Goal: Task Accomplishment & Management: Manage account settings

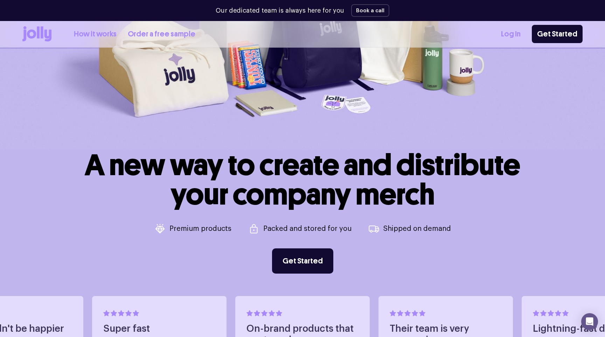
scroll to position [29, 0]
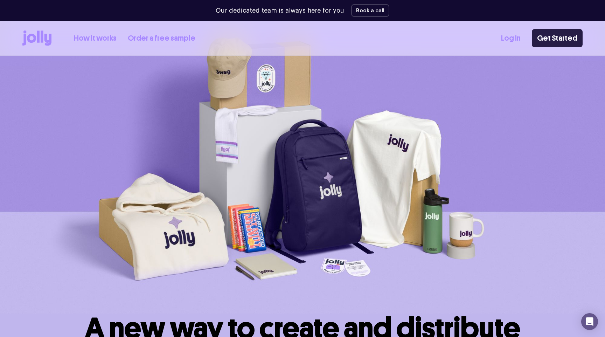
click at [554, 33] on link "Get Started" at bounding box center [556, 38] width 51 height 18
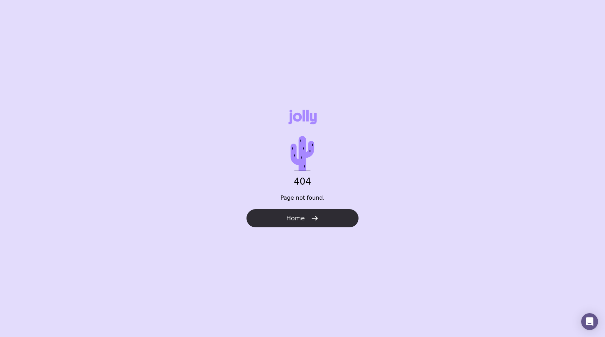
click at [296, 219] on span "Home" at bounding box center [295, 218] width 19 height 8
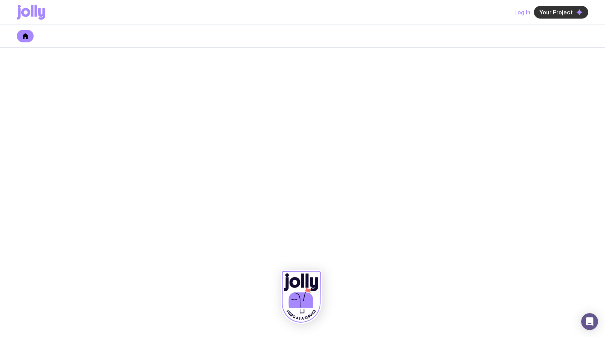
click at [554, 11] on span "Your Project" at bounding box center [555, 12] width 33 height 7
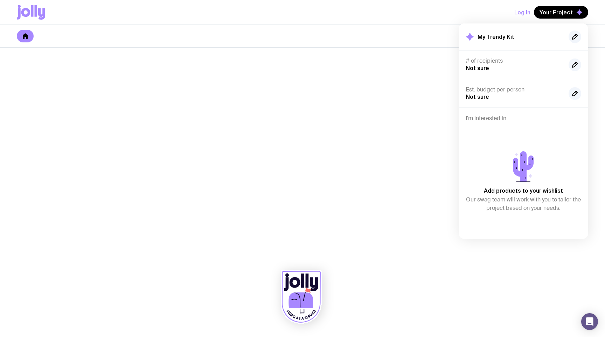
click at [359, 43] on div at bounding box center [302, 36] width 605 height 23
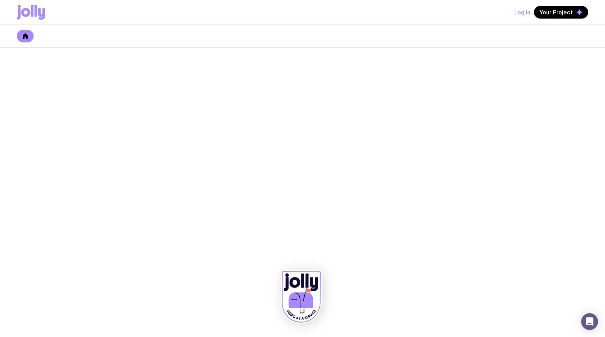
click at [528, 13] on button "Log In" at bounding box center [522, 12] width 16 height 13
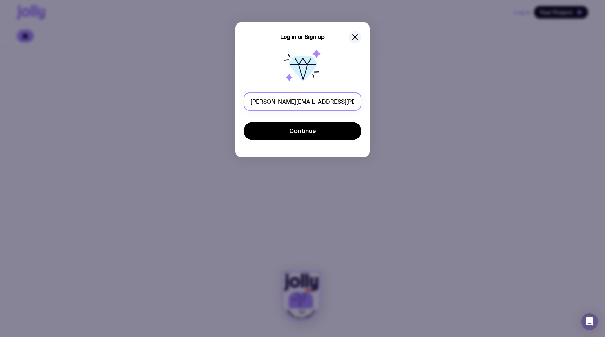
type input "estelle.ihasz@sekuro.io"
click at [243, 122] on button "Continue" at bounding box center [302, 131] width 118 height 18
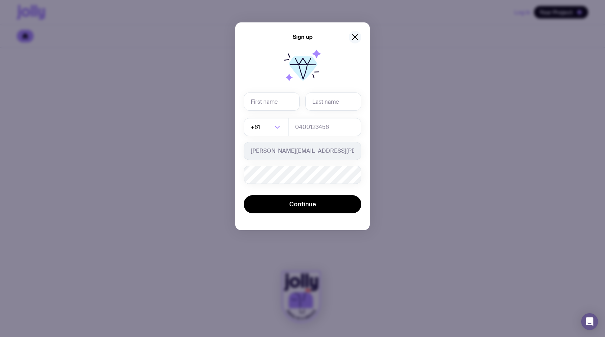
drag, startPoint x: 352, startPoint y: 36, endPoint x: 359, endPoint y: 36, distance: 6.3
click at [352, 36] on icon "button" at bounding box center [355, 37] width 8 height 8
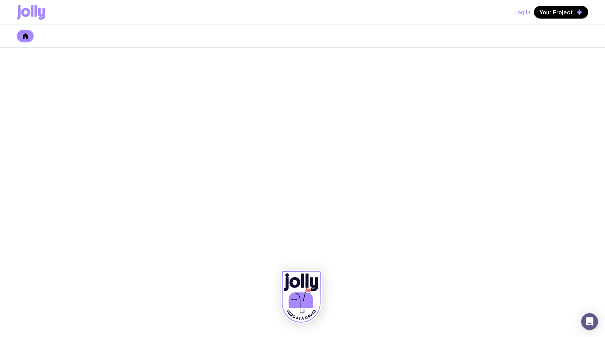
click at [515, 13] on div "Log In Your Project" at bounding box center [302, 12] width 571 height 24
click at [522, 13] on button "Log In" at bounding box center [522, 12] width 16 height 13
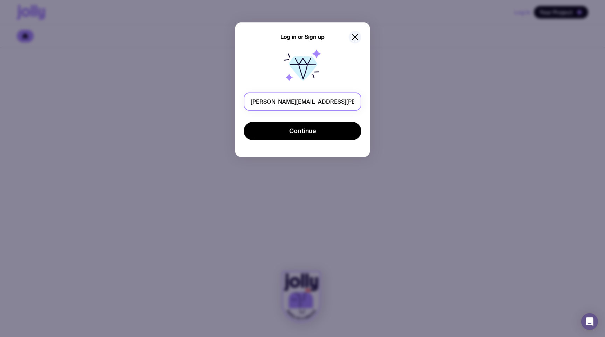
type input "estelle.ihasz@sekuro.io"
click at [243, 122] on button "Continue" at bounding box center [302, 131] width 118 height 18
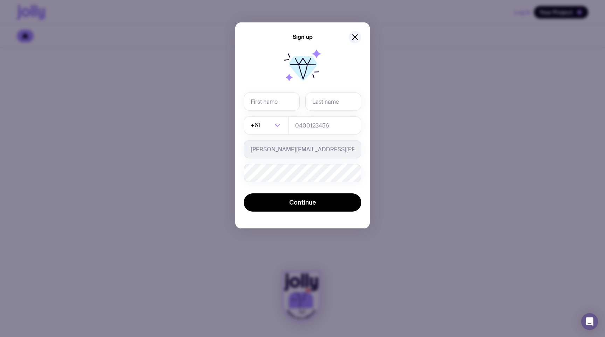
drag, startPoint x: 355, startPoint y: 37, endPoint x: 519, endPoint y: 13, distance: 166.1
click at [355, 37] on icon "button" at bounding box center [354, 37] width 5 height 5
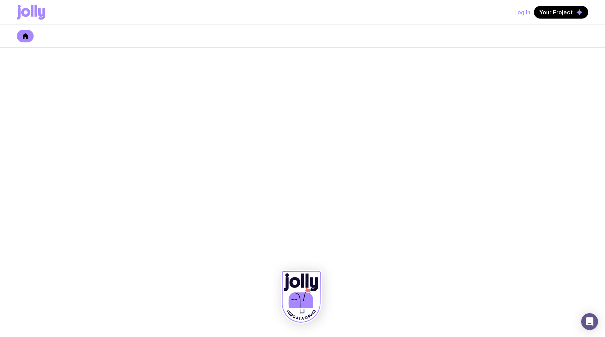
click at [523, 12] on button "Log In" at bounding box center [522, 12] width 16 height 13
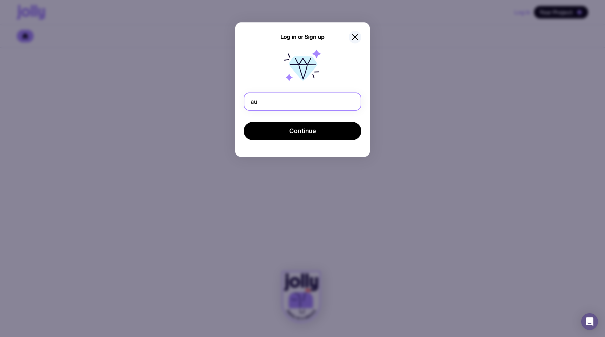
type input "au"
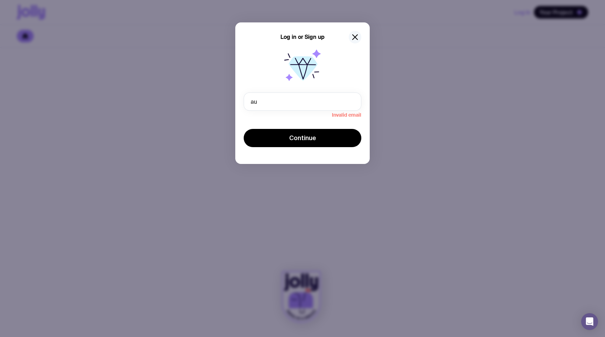
click at [355, 37] on icon "button" at bounding box center [354, 37] width 5 height 5
